Goal: Task Accomplishment & Management: Manage account settings

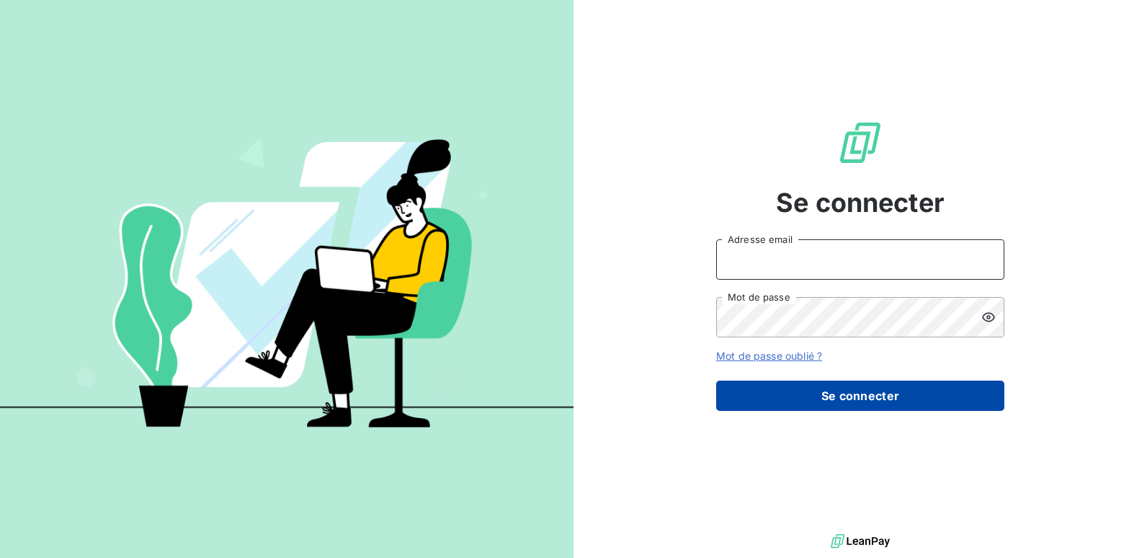
type input "[EMAIL_ADDRESS][DOMAIN_NAME]"
click at [822, 393] on button "Se connecter" at bounding box center [860, 395] width 288 height 30
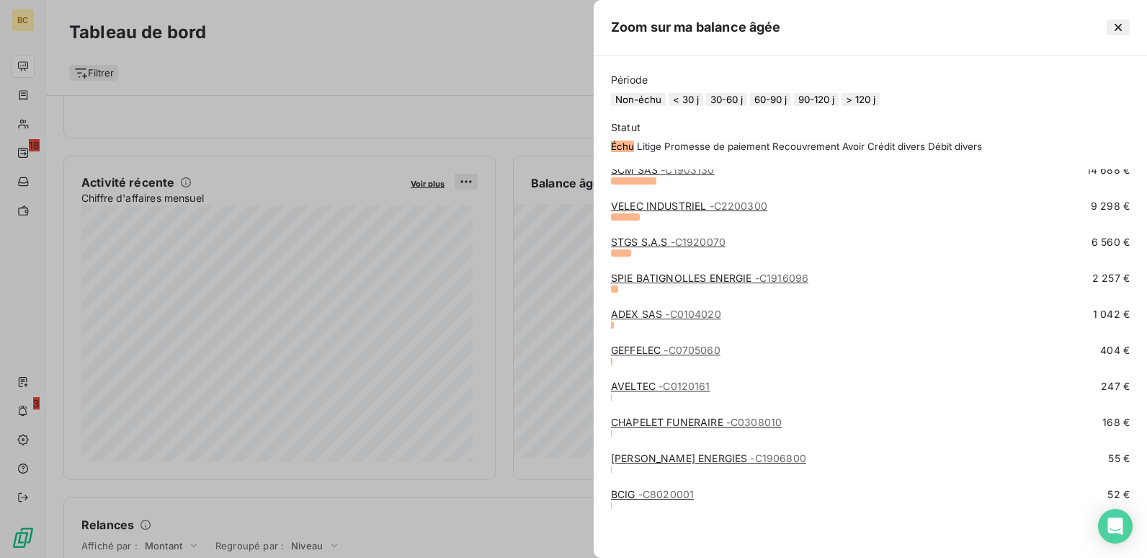
scroll to position [158, 0]
click at [1119, 27] on icon "button" at bounding box center [1118, 27] width 14 height 14
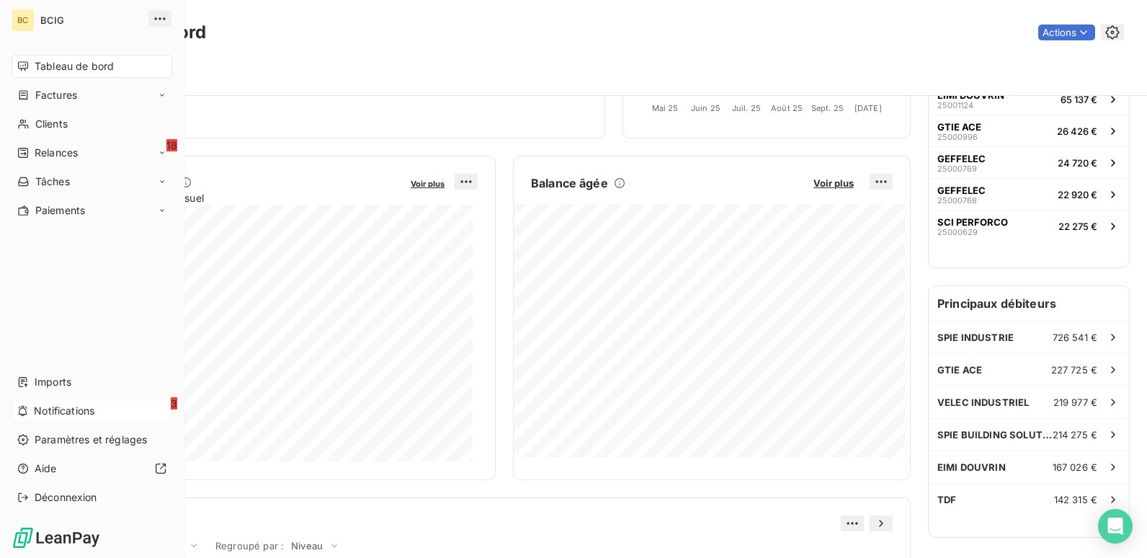
click at [56, 415] on span "Notifications" at bounding box center [64, 411] width 61 height 14
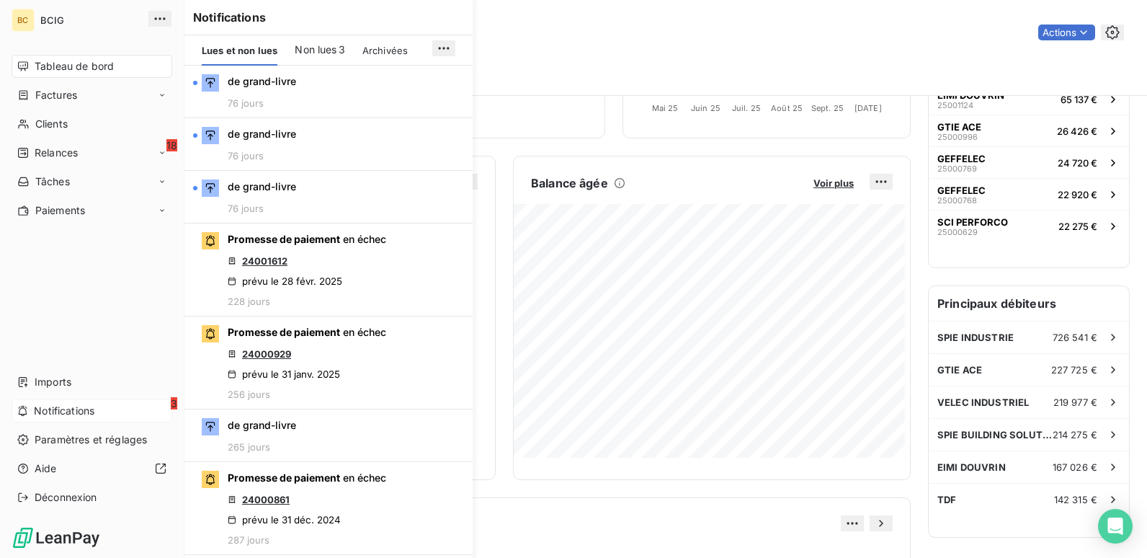
click at [43, 403] on div "3 Notifications" at bounding box center [92, 410] width 161 height 23
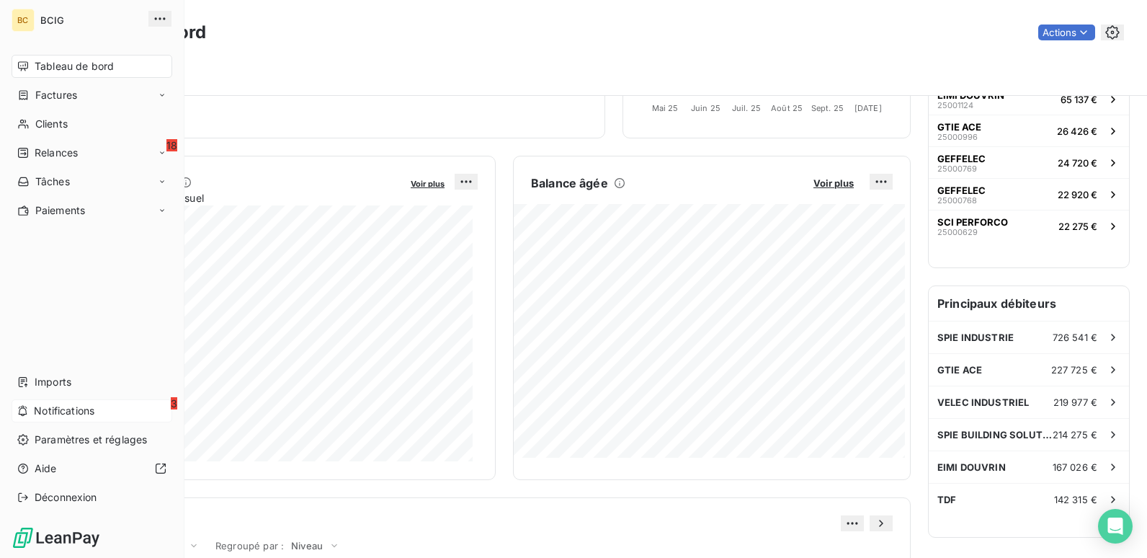
click at [94, 411] on div "3 Notifications" at bounding box center [92, 410] width 161 height 23
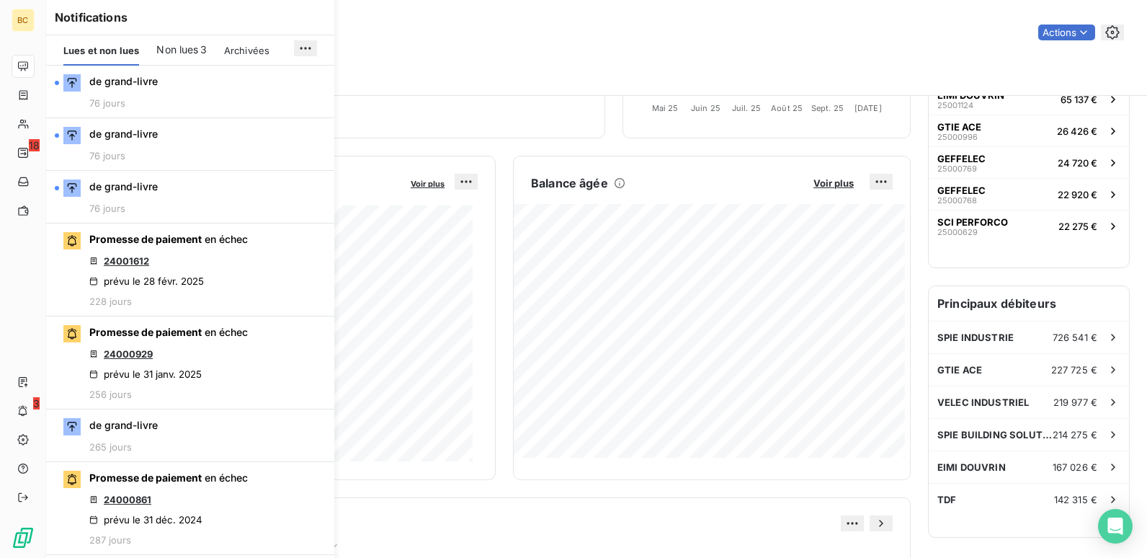
click at [174, 44] on span "Non lues" at bounding box center [177, 50] width 42 height 14
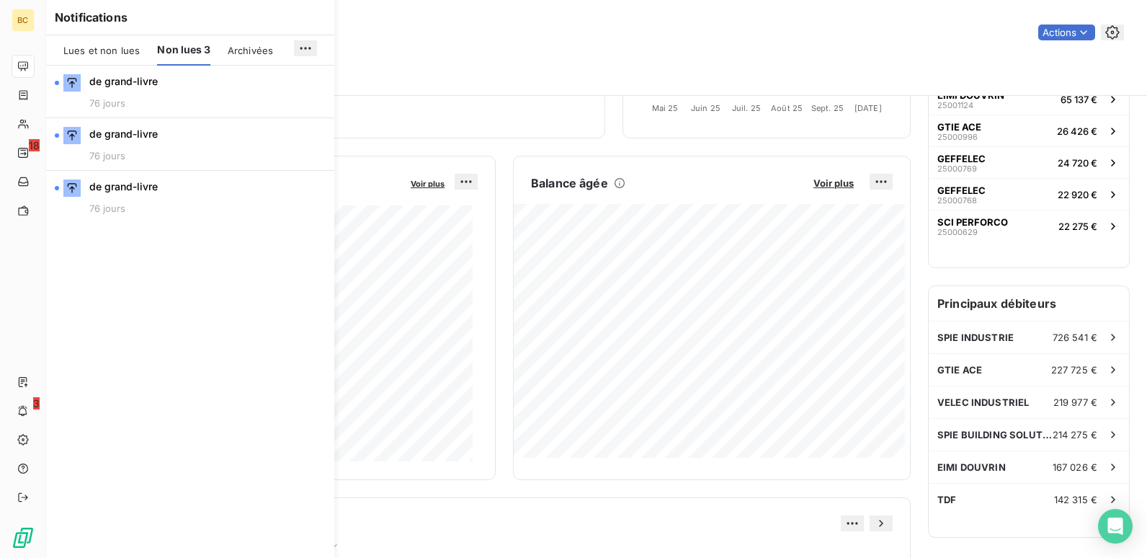
click at [92, 45] on span "Lues et non lues" at bounding box center [101, 51] width 76 height 12
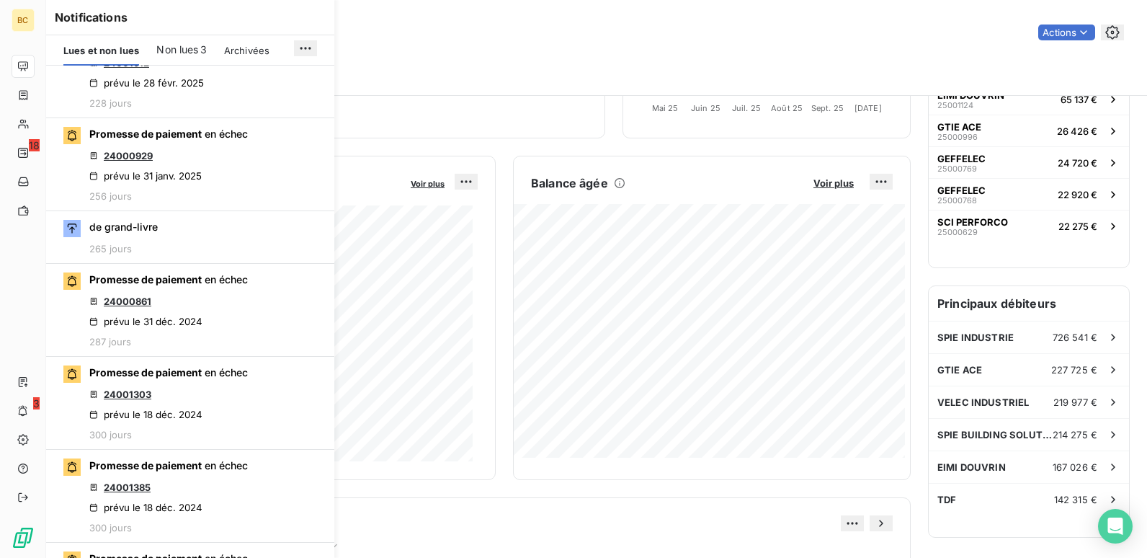
scroll to position [0, 0]
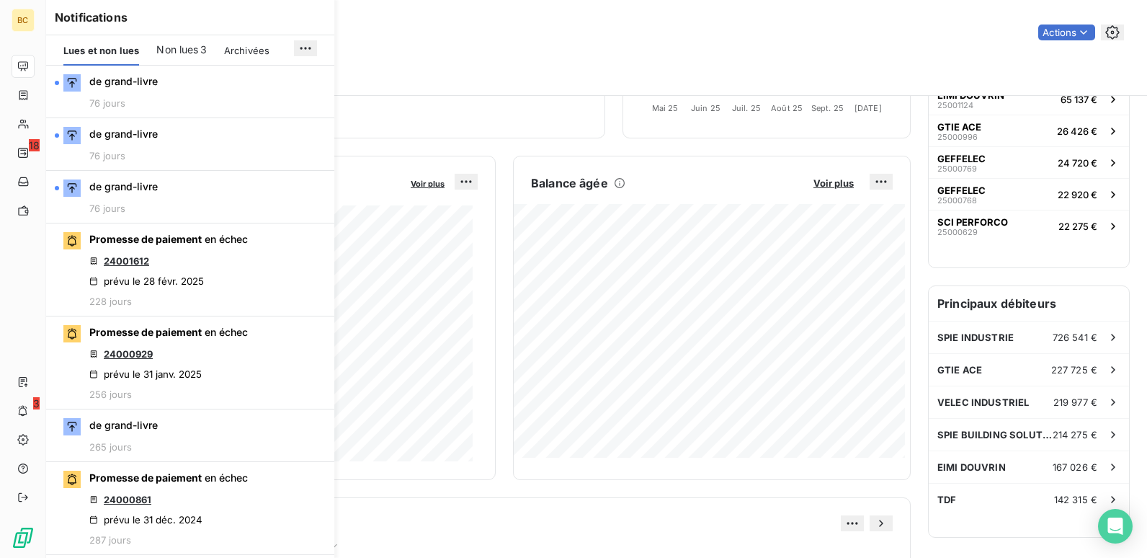
click at [484, 51] on div "Filtrer" at bounding box center [596, 67] width 1055 height 39
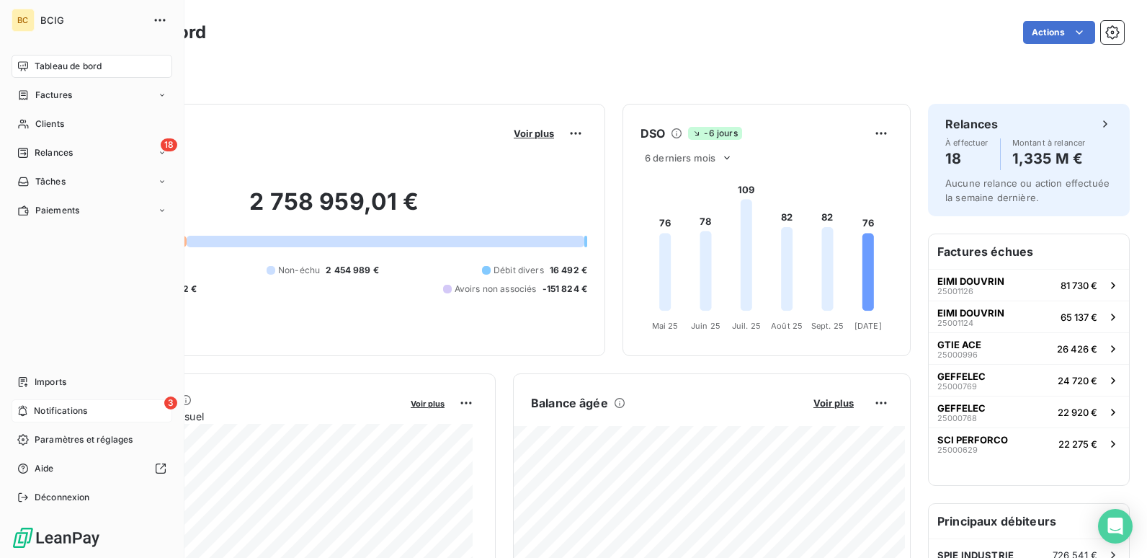
click at [38, 414] on span "Notifications" at bounding box center [60, 410] width 53 height 13
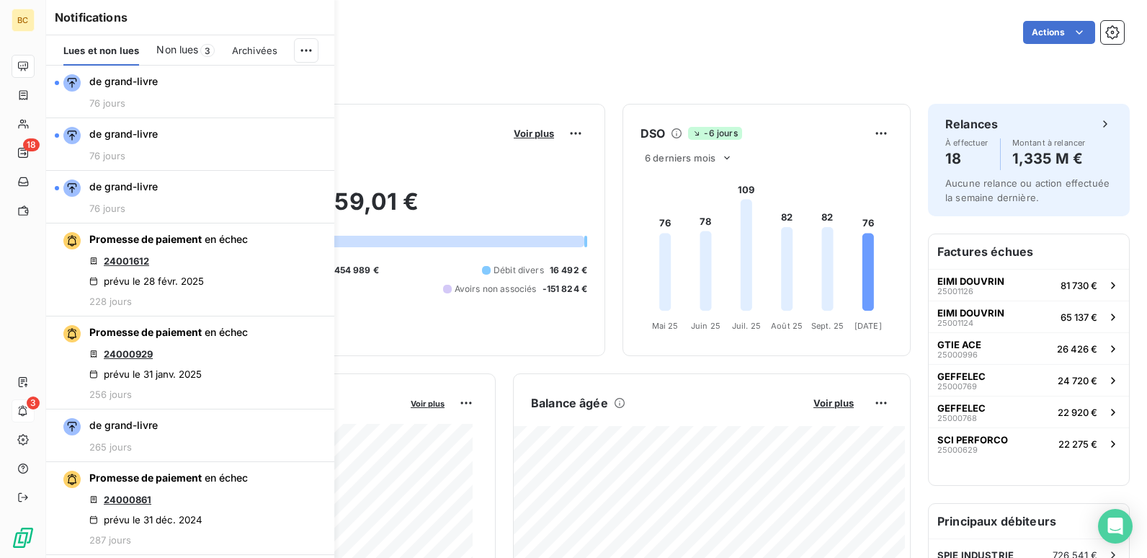
click at [193, 57] on span "Non lues" at bounding box center [177, 50] width 42 height 14
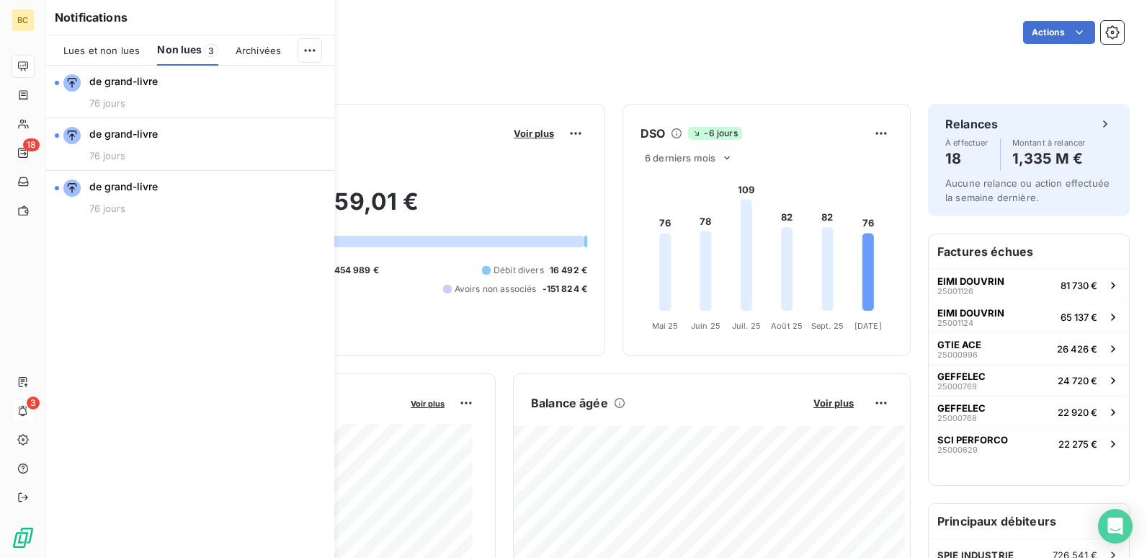
click at [262, 51] on span "Archivées" at bounding box center [258, 51] width 45 height 12
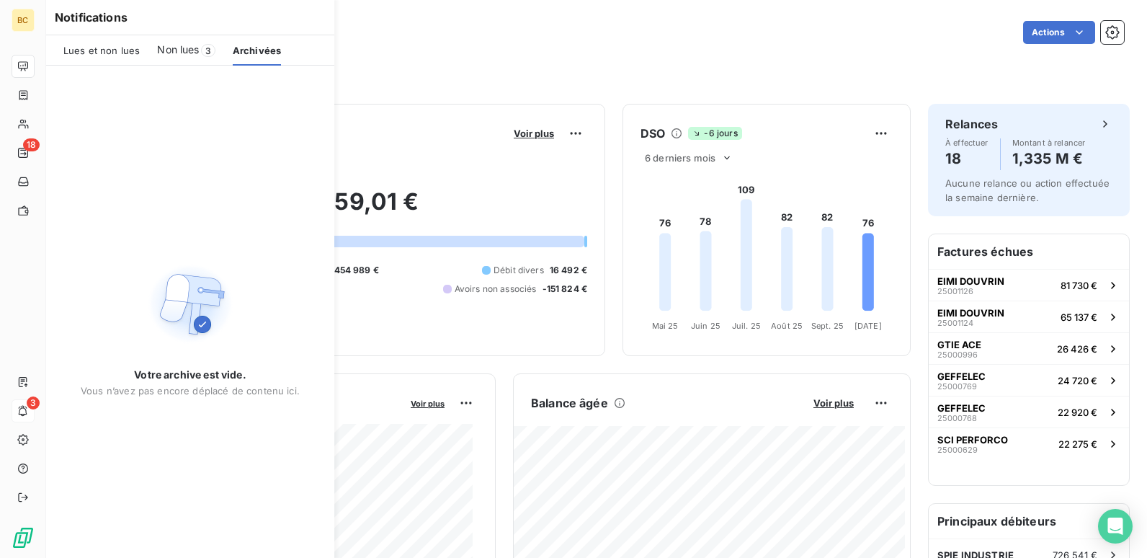
click at [99, 56] on div "Lues et non lues" at bounding box center [101, 50] width 76 height 30
